Goal: Information Seeking & Learning: Learn about a topic

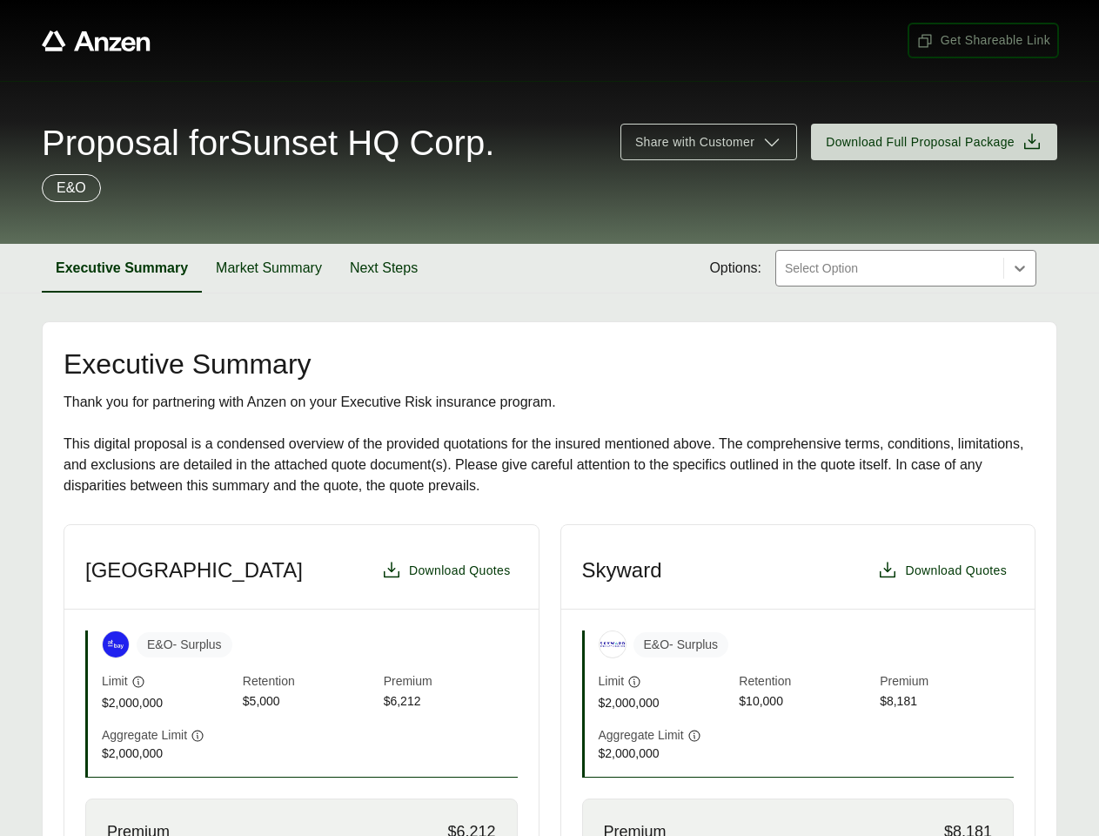
click at [984, 40] on span "Get Shareable Link" at bounding box center [984, 40] width 134 height 18
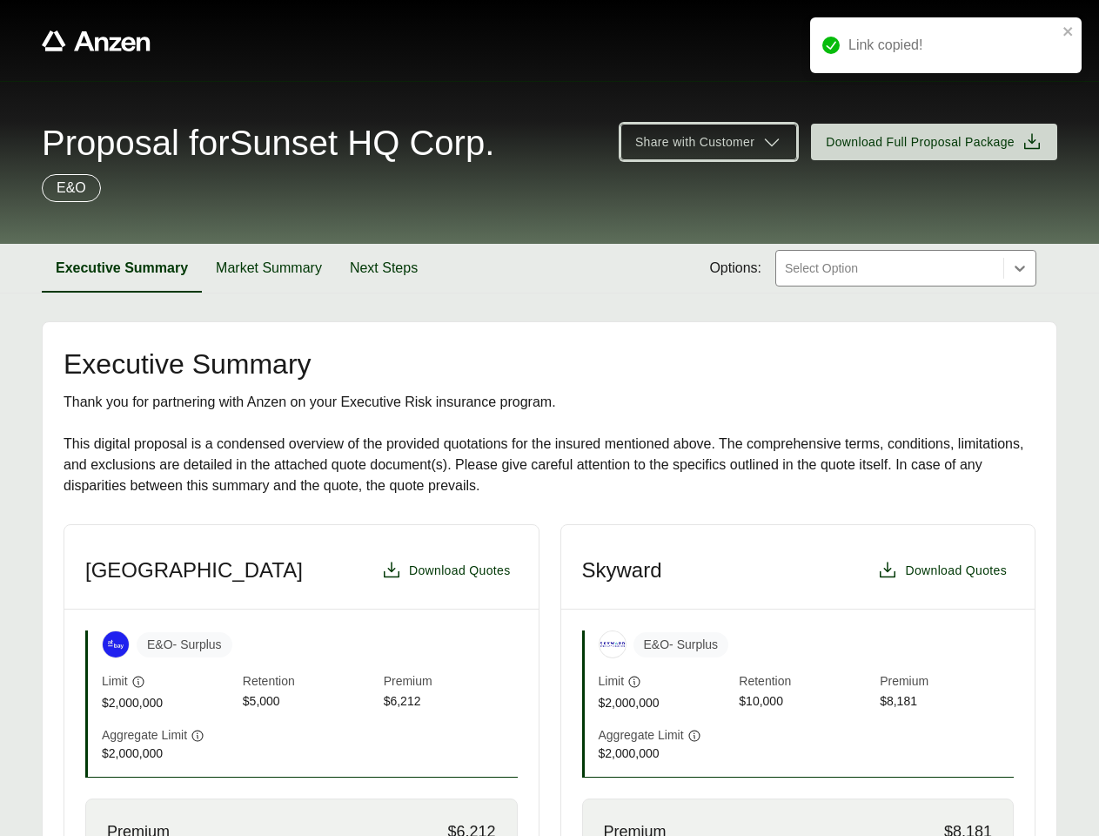
click at [709, 142] on span "Share with Customer" at bounding box center [694, 142] width 119 height 18
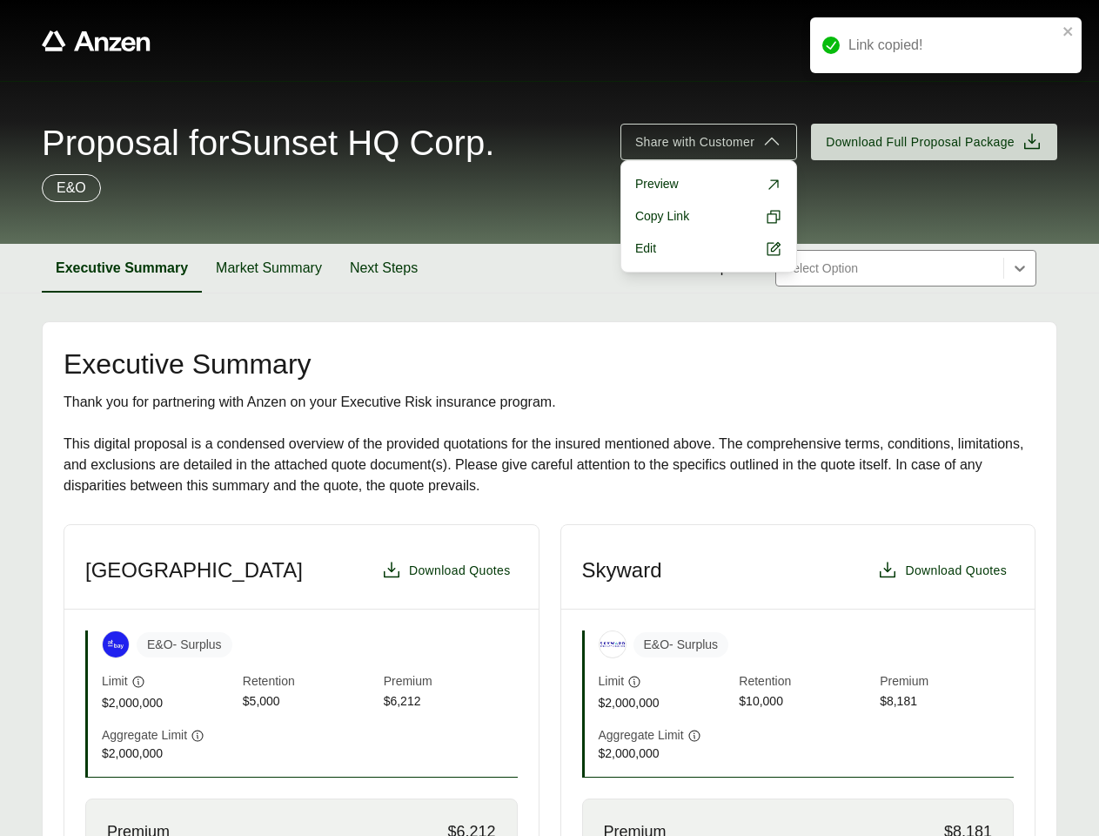
click at [122, 268] on button "Executive Summary" at bounding box center [122, 268] width 160 height 49
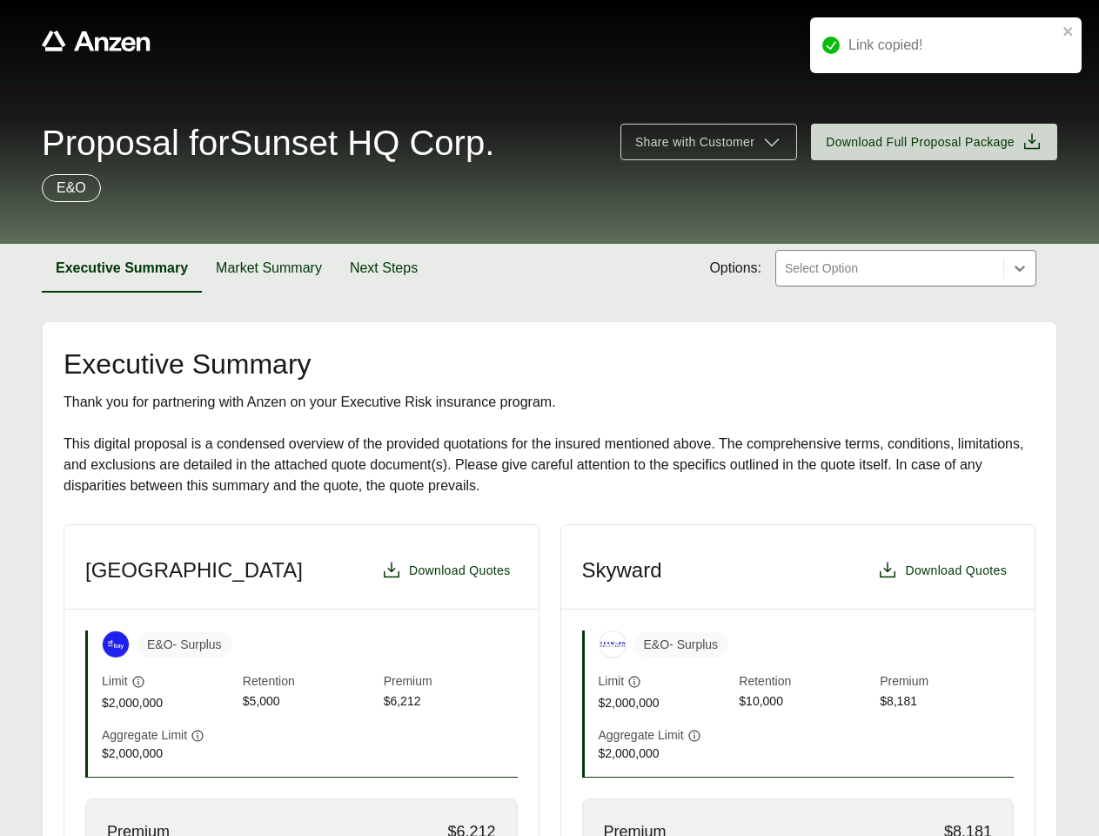
click at [269, 268] on button "Market Summary" at bounding box center [269, 268] width 134 height 49
click at [384, 268] on button "Next Steps" at bounding box center [381, 268] width 96 height 49
click at [549, 680] on div "At-Bay Download Quotes E&O - Surplus Limit $2,000,000 Retention $5,000 Premium …" at bounding box center [550, 802] width 972 height 556
